Goal: Information Seeking & Learning: Check status

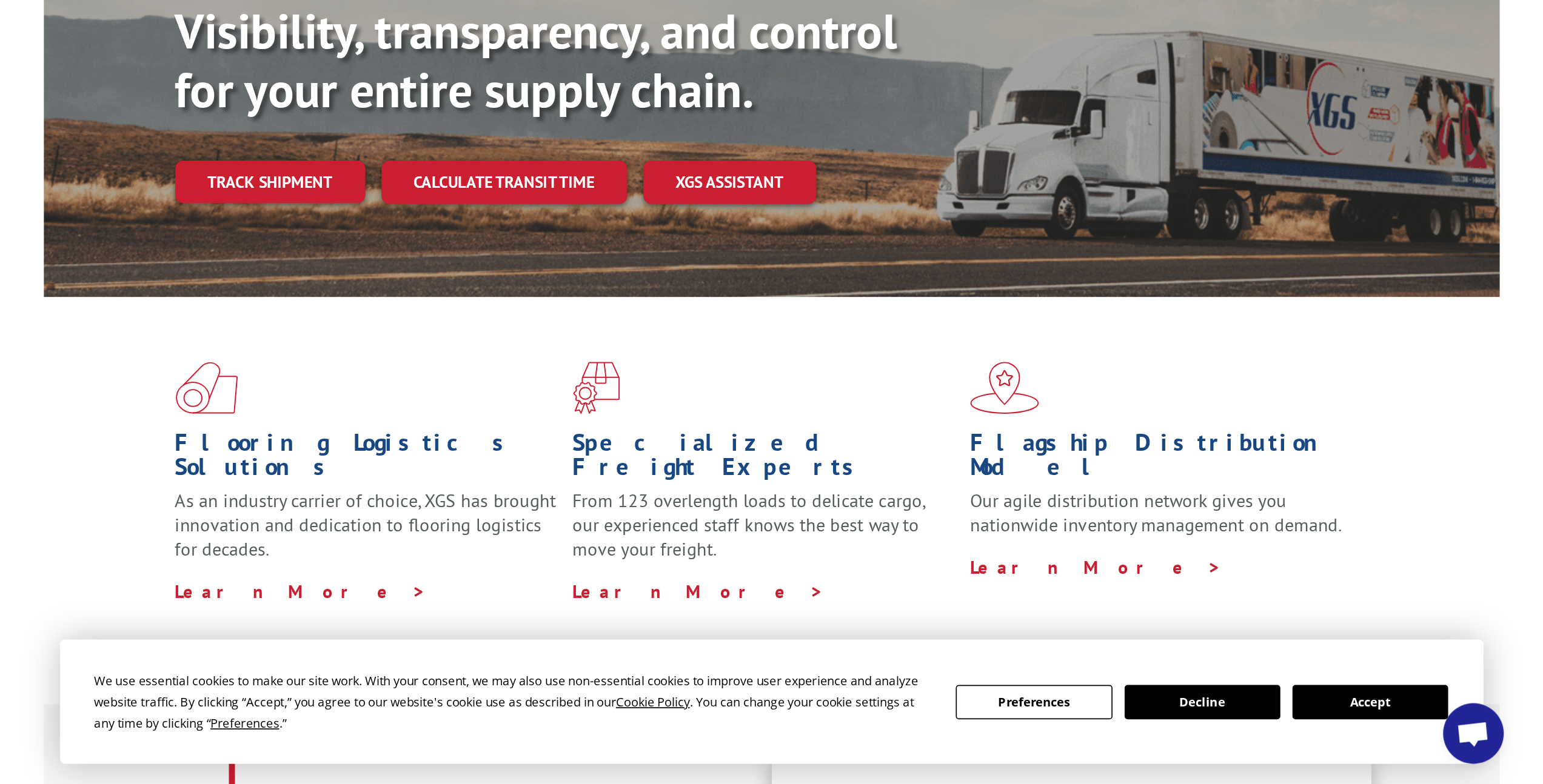
scroll to position [322, 0]
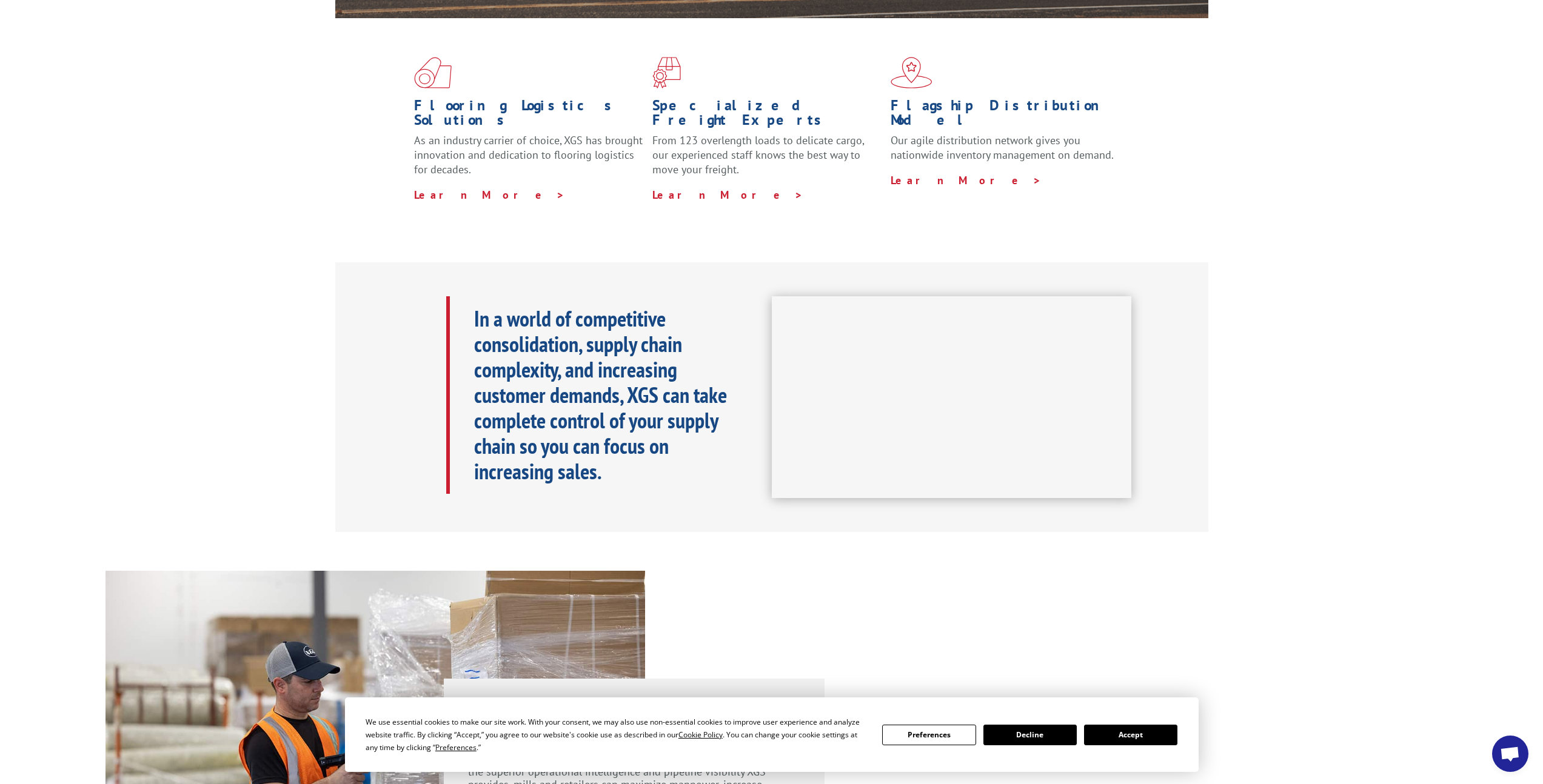
click at [907, 470] on button "Accept" at bounding box center [1130, 735] width 93 height 20
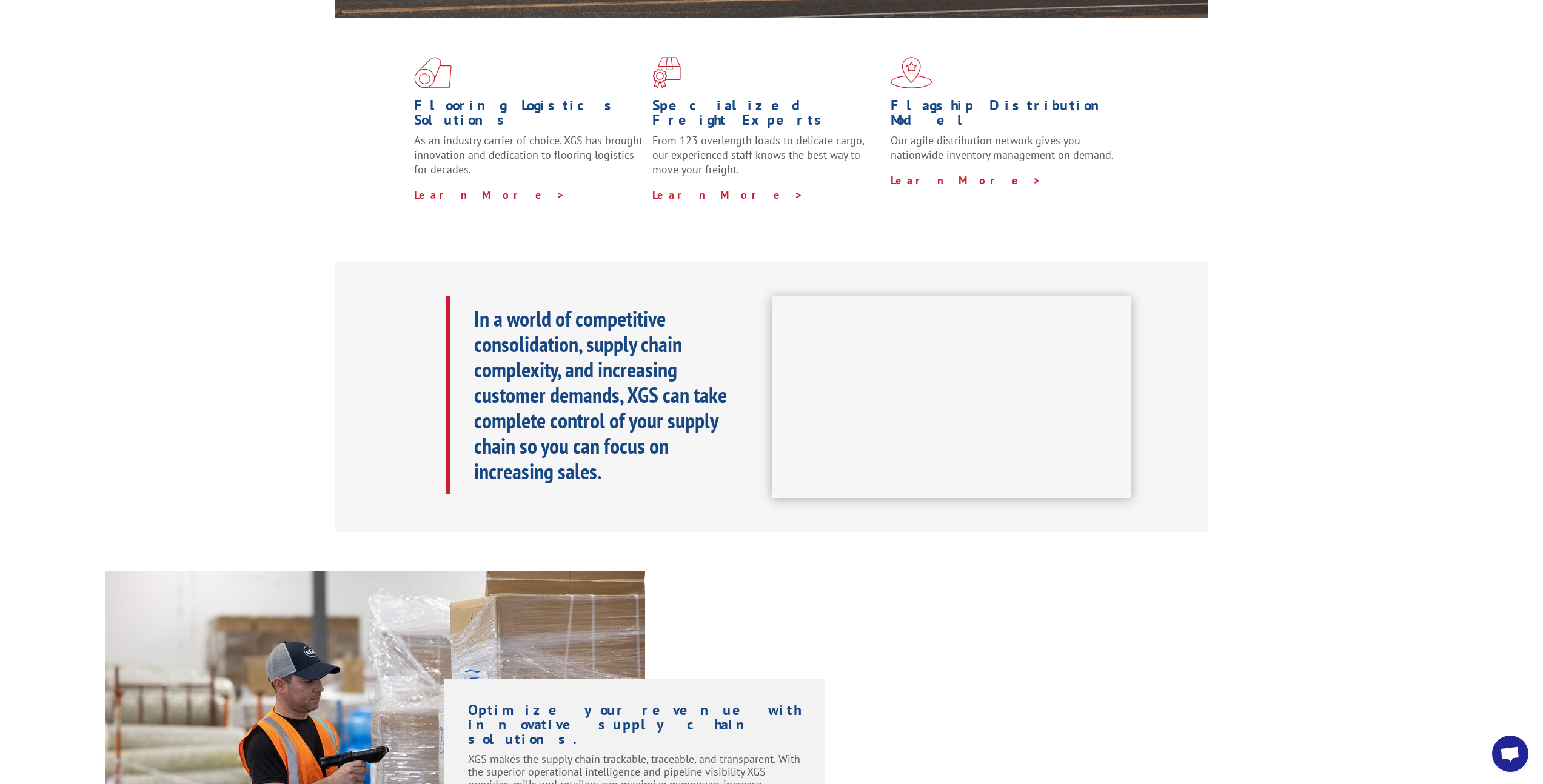
scroll to position [0, 0]
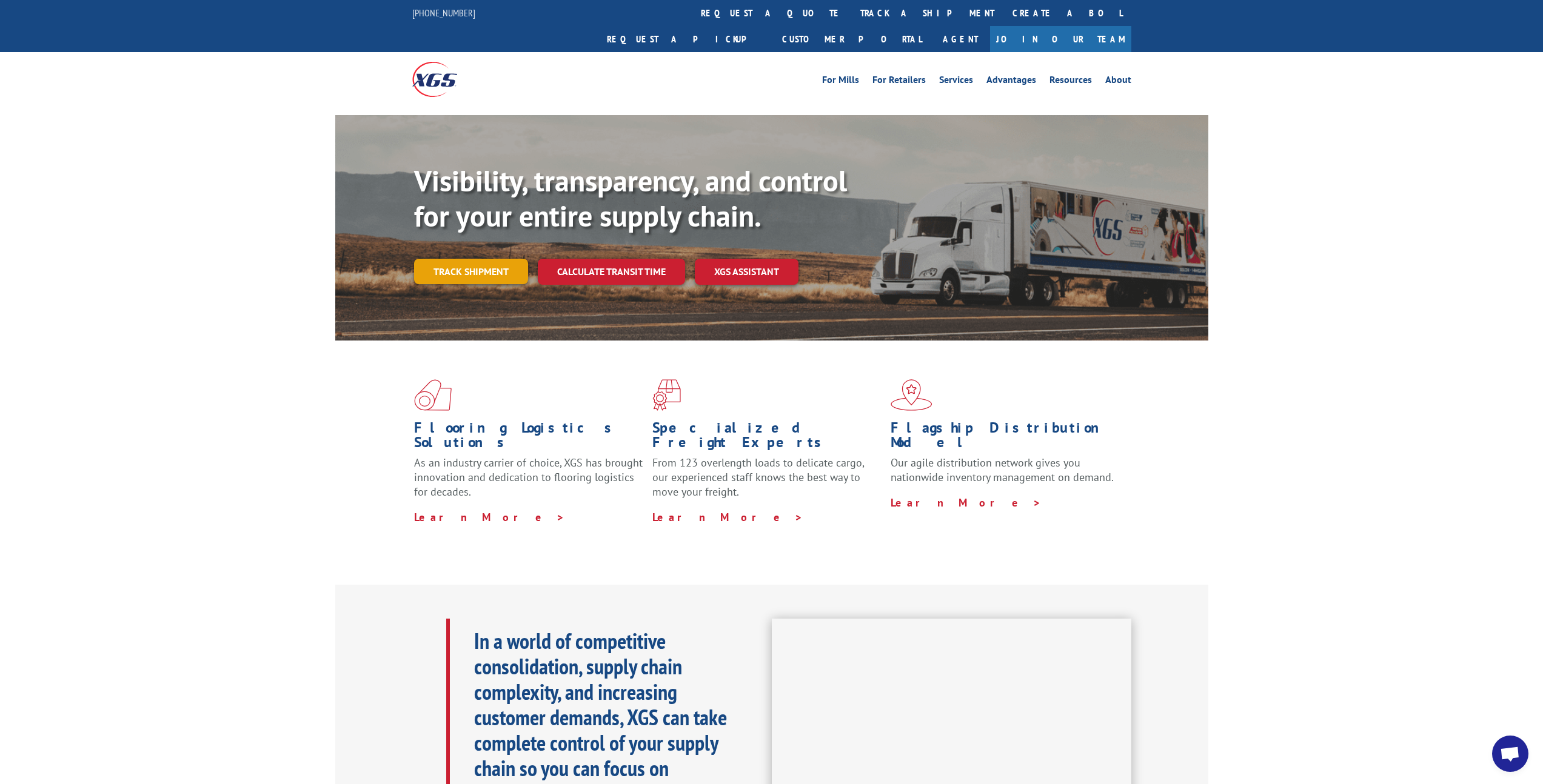
click at [500, 259] on link "Track shipment" at bounding box center [472, 271] width 114 height 26
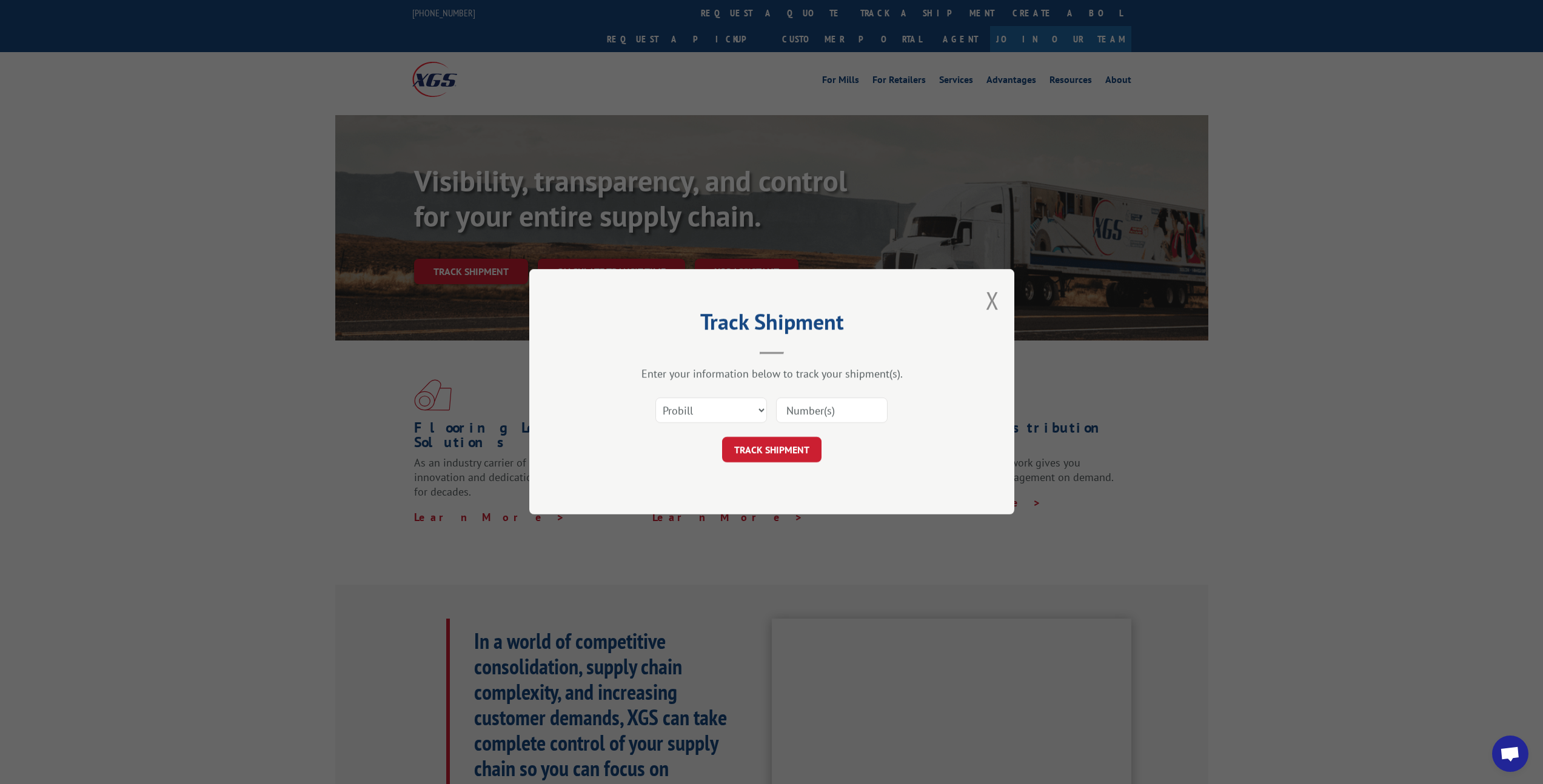
click at [830, 409] on input at bounding box center [831, 410] width 112 height 26
paste input "17402750"
type input "17402750"
click at [798, 439] on button "TRACK SHIPMENT" at bounding box center [771, 450] width 99 height 26
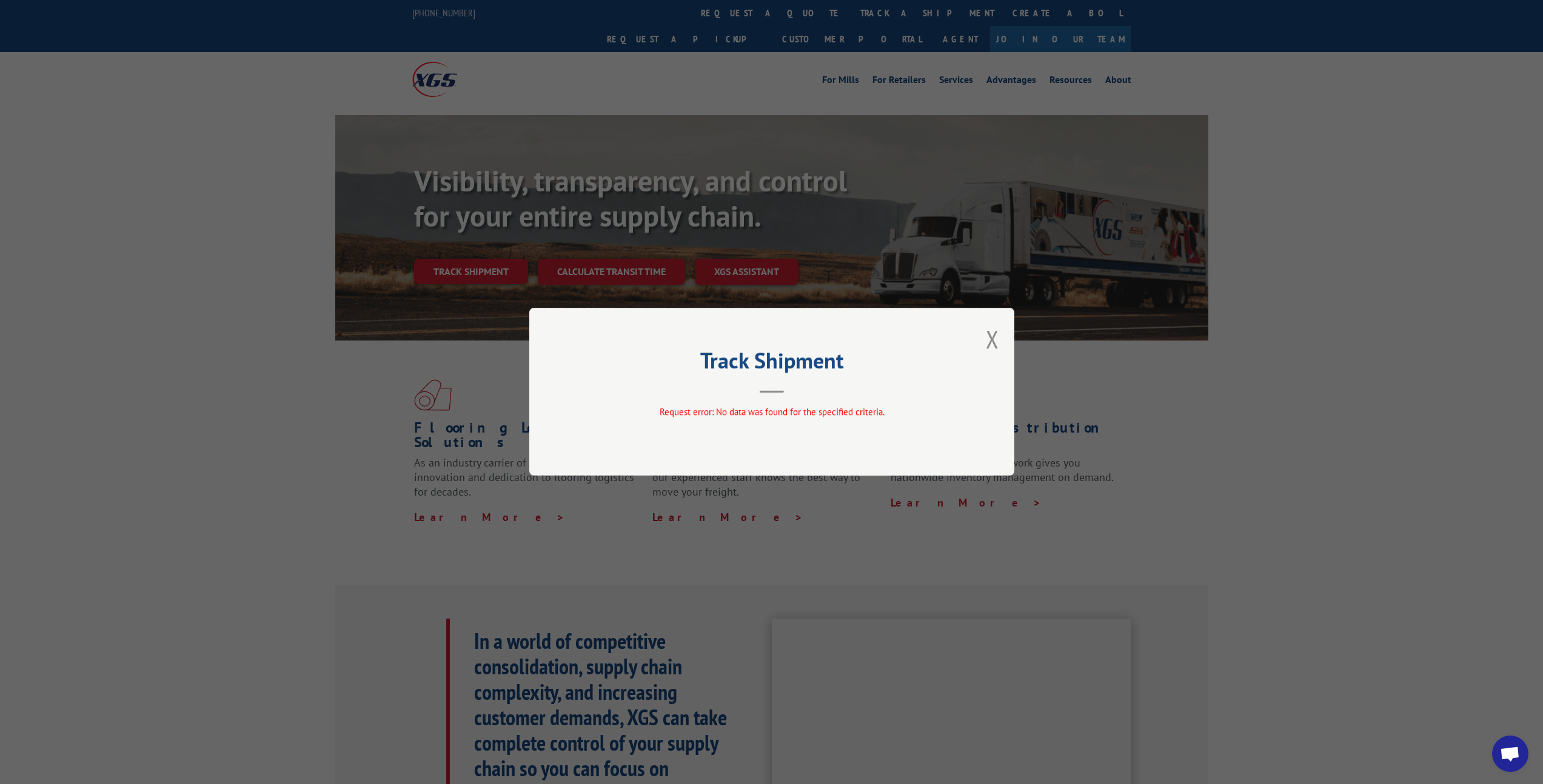
click at [907, 342] on div "Track Shipment Request error: No data was found for the specified criteria." at bounding box center [772, 392] width 485 height 168
click at [907, 336] on button "Close modal" at bounding box center [992, 338] width 13 height 32
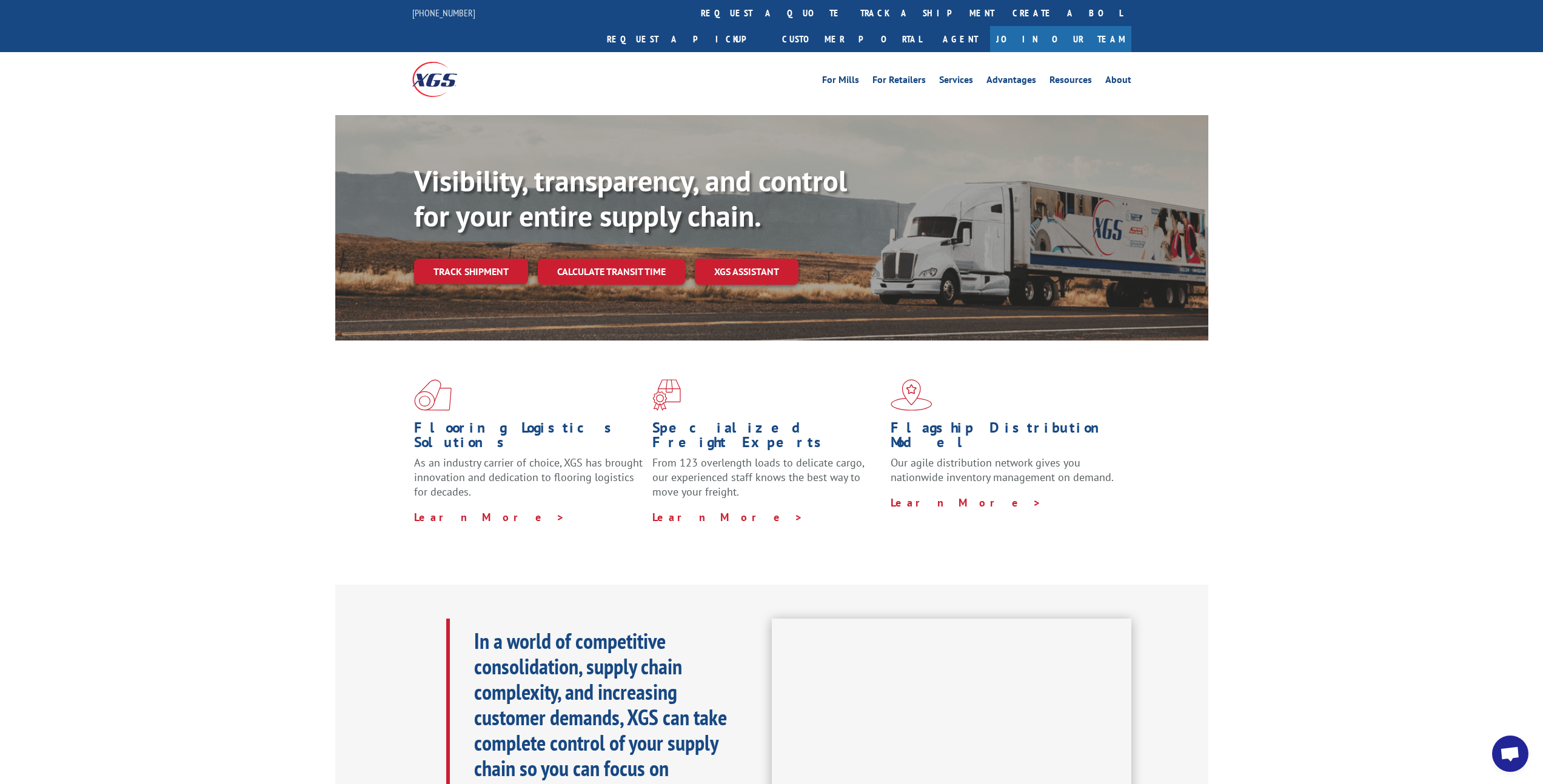
drag, startPoint x: 459, startPoint y: 240, endPoint x: 465, endPoint y: 250, distance: 11.7
click at [459, 259] on link "Track shipment" at bounding box center [472, 271] width 114 height 26
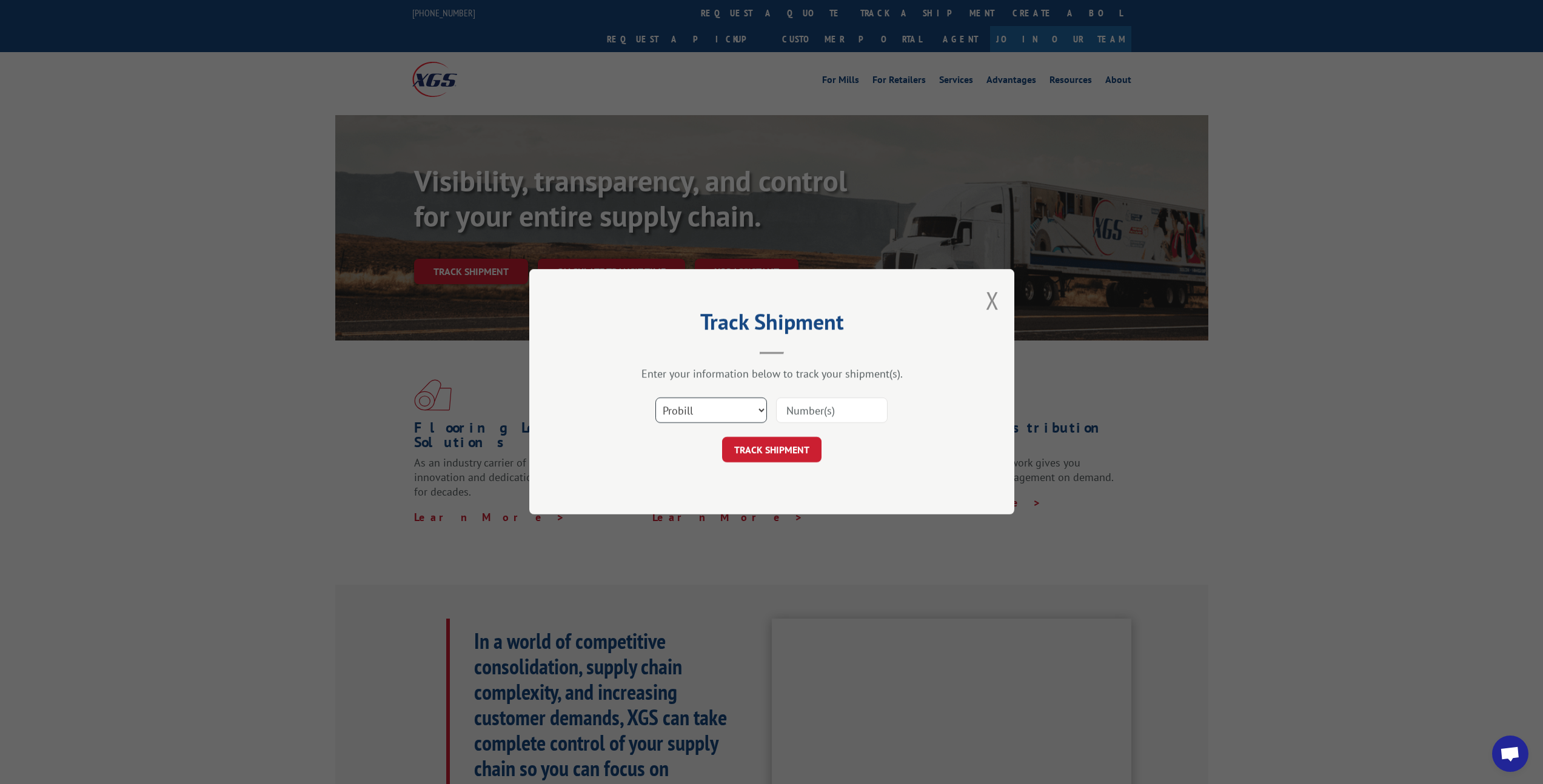
click at [686, 411] on select "Select category... Probill BOL PO" at bounding box center [711, 410] width 112 height 26
select select "bol"
click at [655, 398] on select "Select category... Probill BOL PO" at bounding box center [711, 410] width 112 height 26
click at [837, 404] on input at bounding box center [831, 410] width 112 height 26
paste input "17402750"
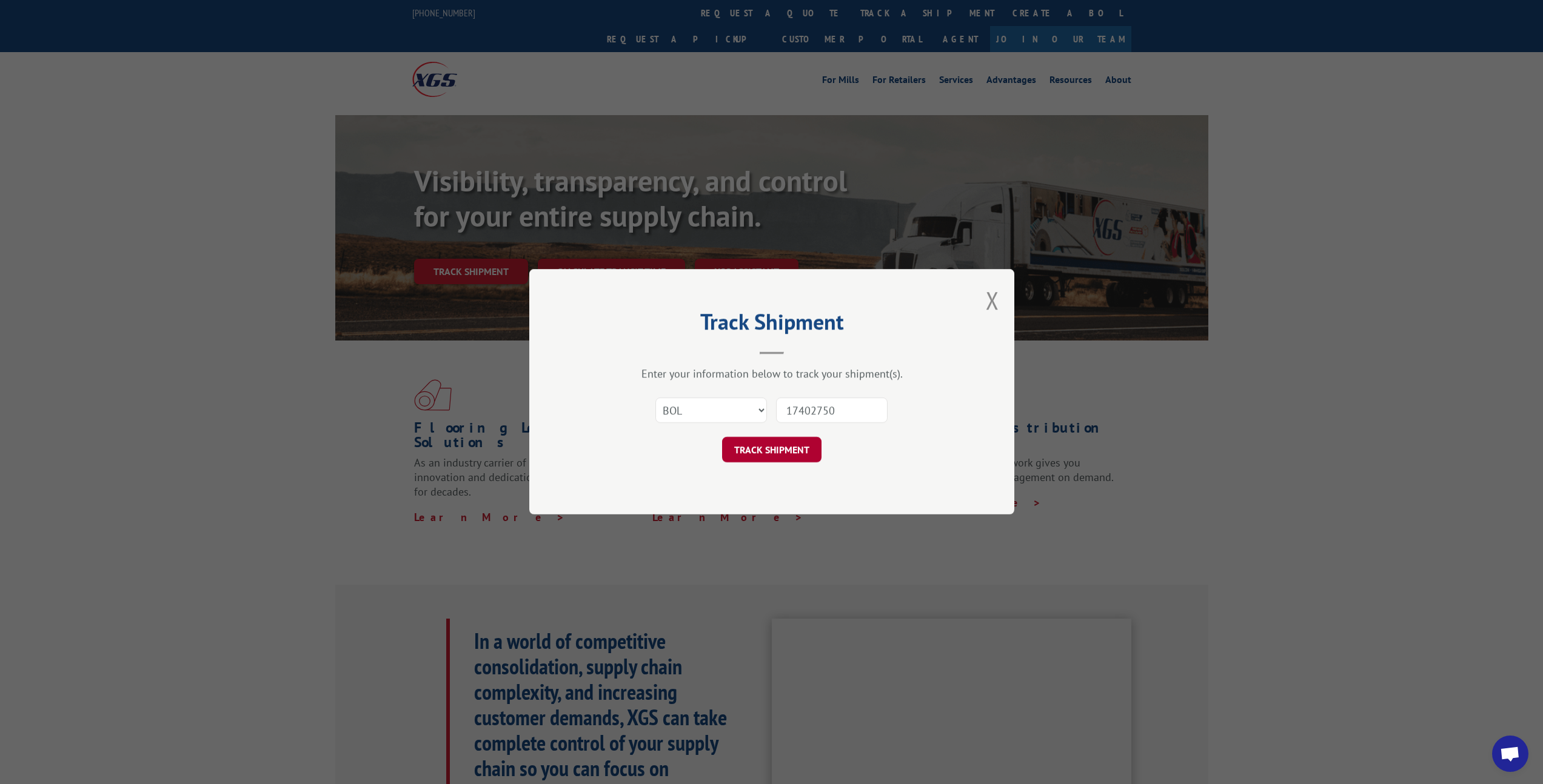
type input "17402750"
click at [804, 447] on button "TRACK SHIPMENT" at bounding box center [771, 450] width 99 height 26
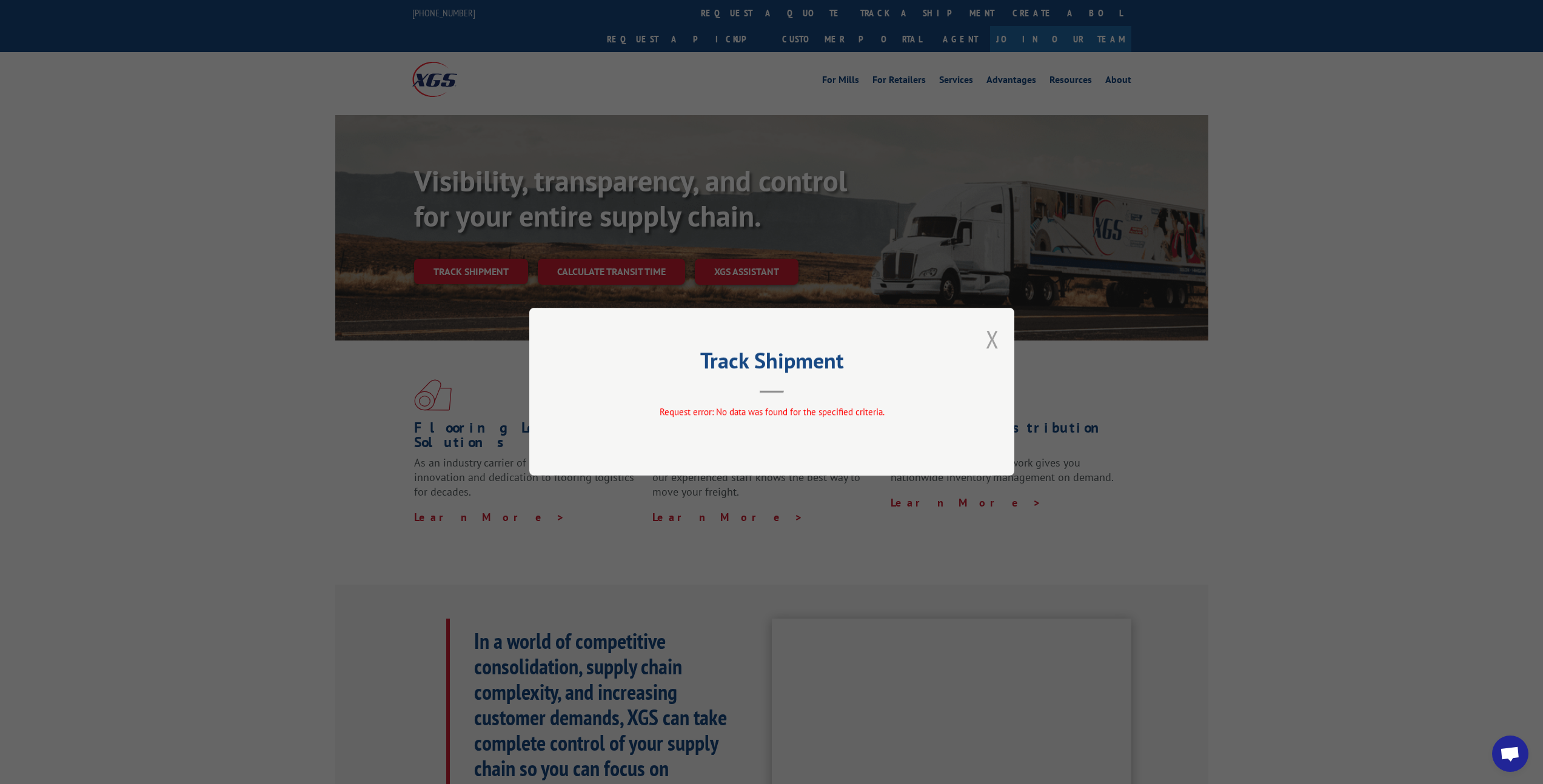
click at [907, 338] on button "Close modal" at bounding box center [992, 338] width 13 height 32
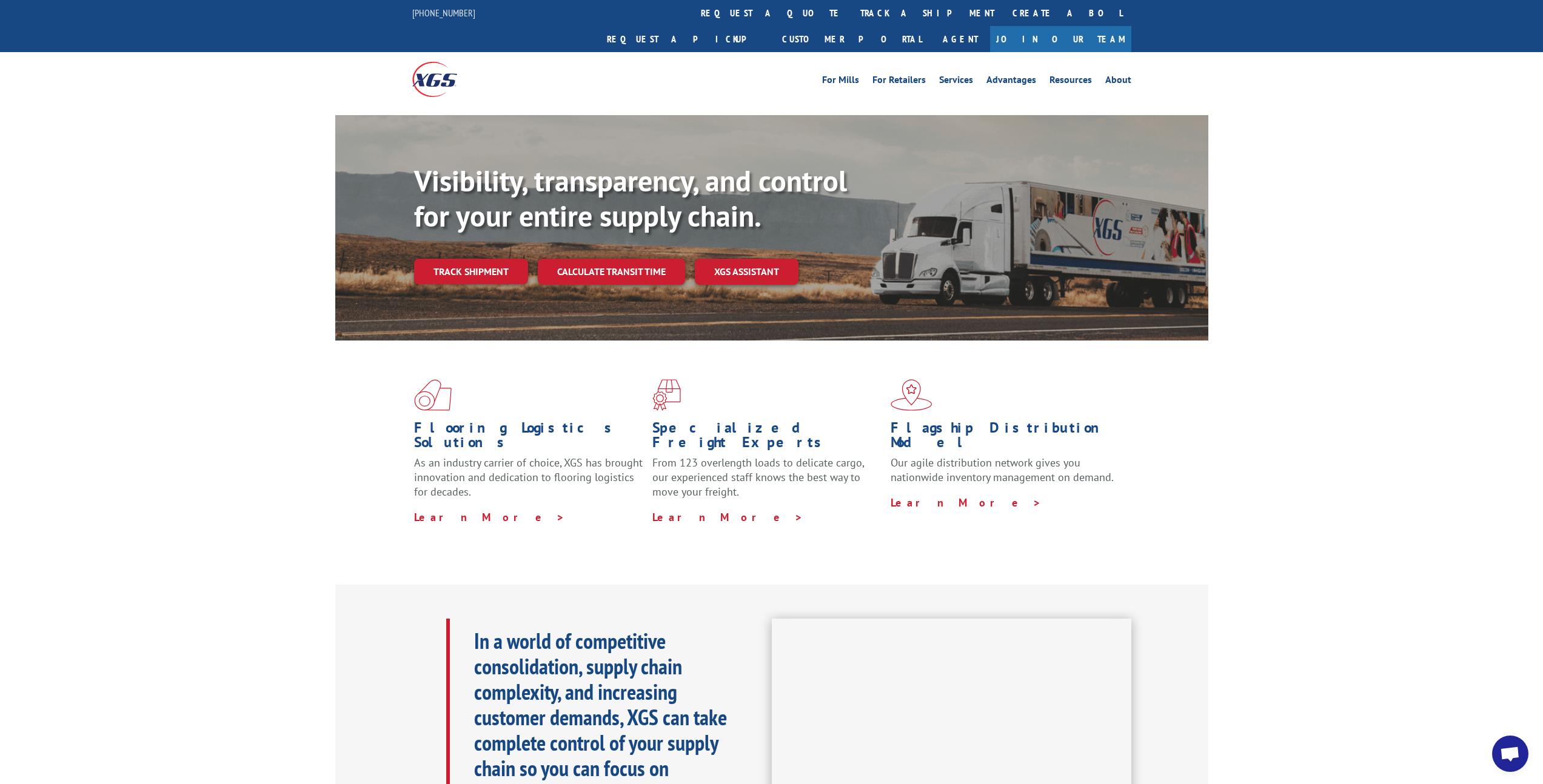
click at [475, 259] on link "Track shipment" at bounding box center [472, 271] width 114 height 26
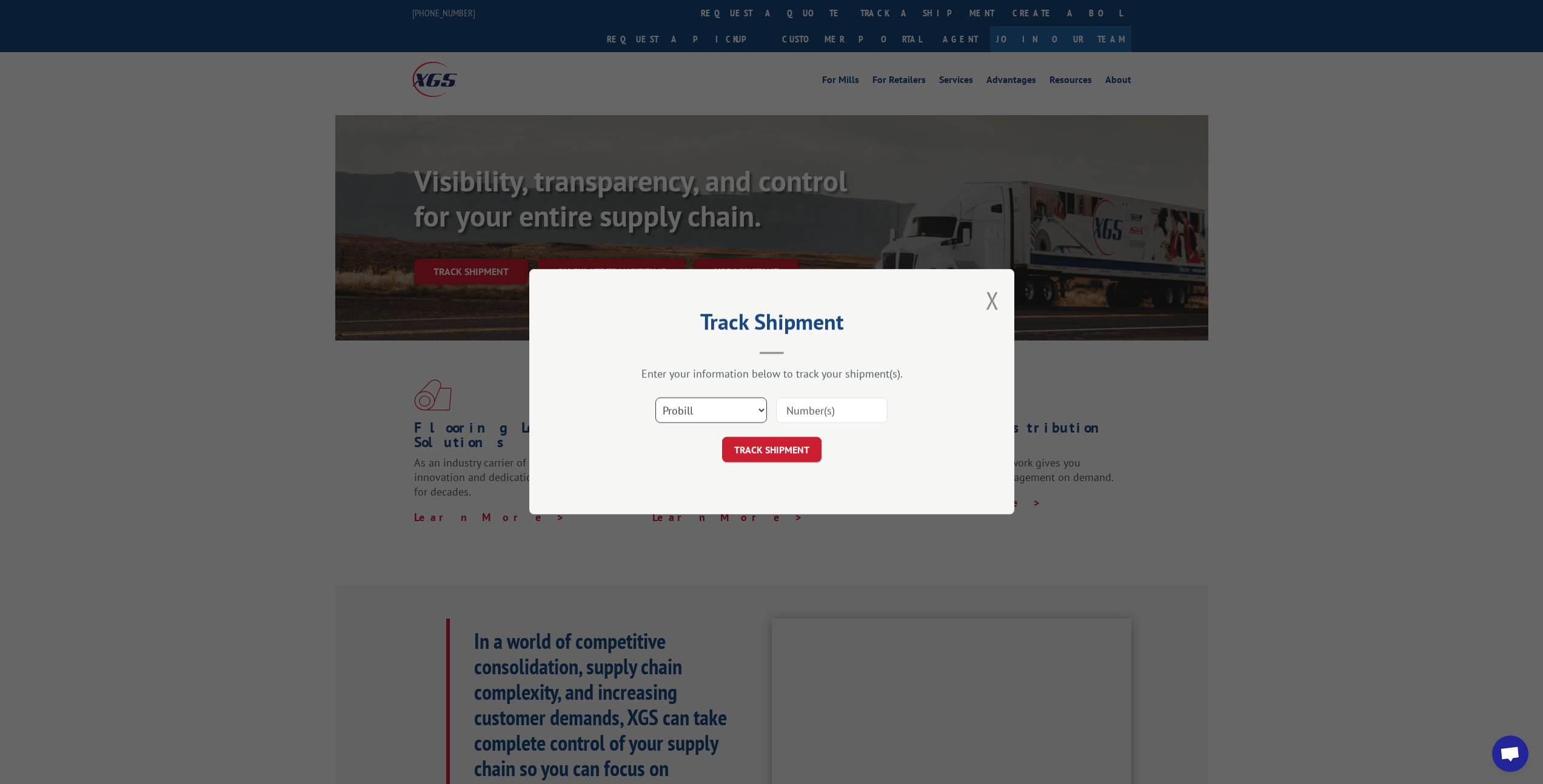
click at [671, 412] on select "Select category... Probill BOL PO" at bounding box center [711, 410] width 112 height 26
select select "po"
click at [655, 398] on select "Select category... Probill BOL PO" at bounding box center [711, 410] width 112 height 26
click at [820, 406] on input at bounding box center [831, 410] width 112 height 26
paste input "17402750"
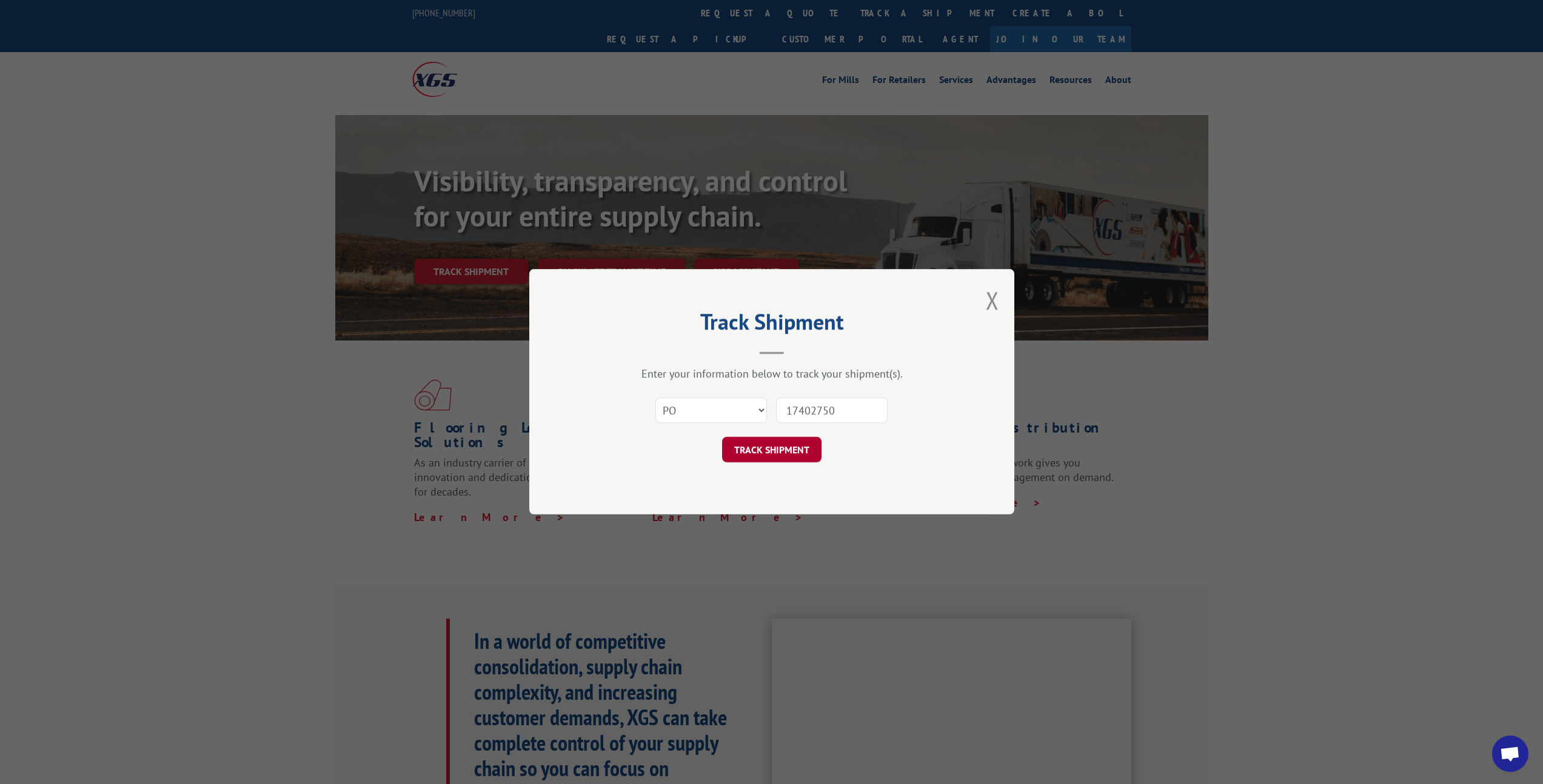
type input "17402750"
click at [780, 446] on button "TRACK SHIPMENT" at bounding box center [771, 450] width 99 height 26
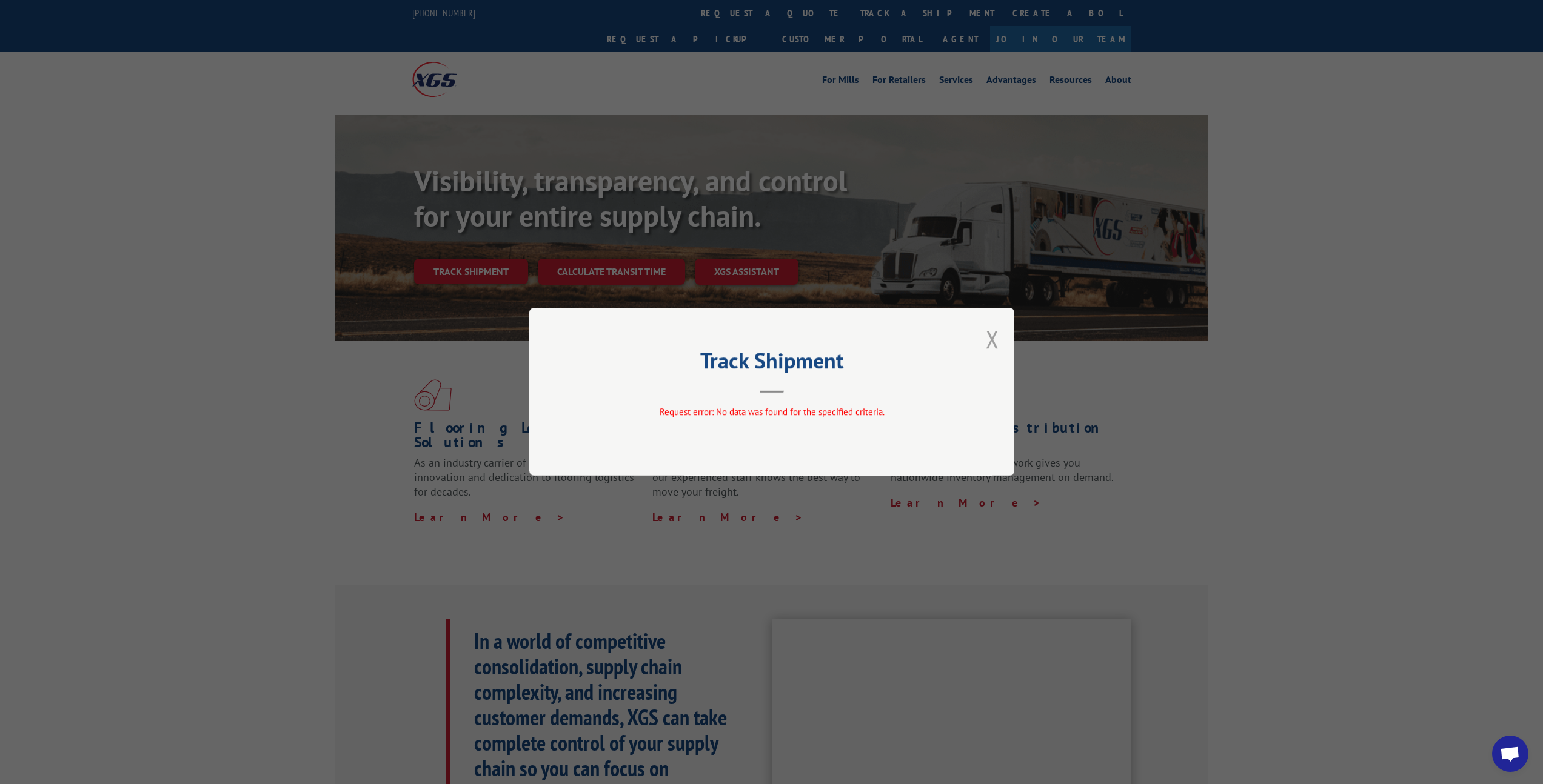
click at [907, 333] on button "Close modal" at bounding box center [992, 338] width 13 height 32
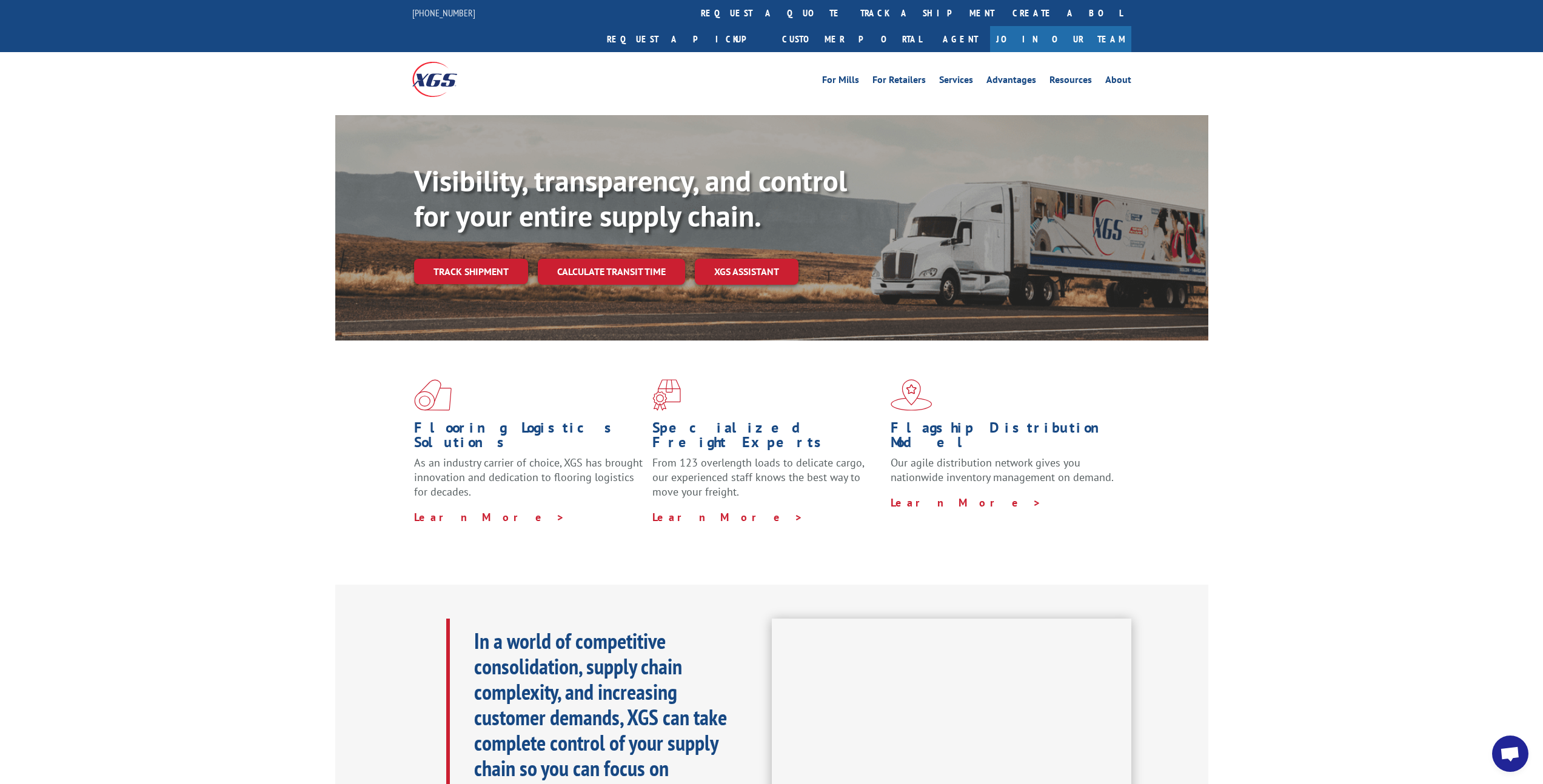
scroll to position [2, 0]
